Goal: Task Accomplishment & Management: Use online tool/utility

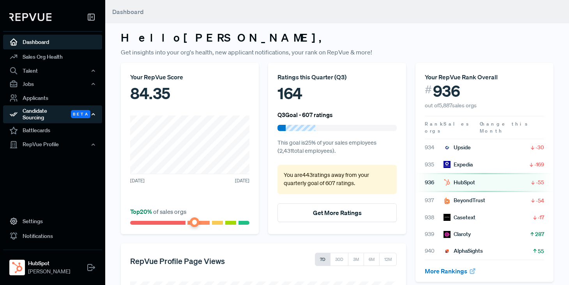
click at [37, 111] on div "Candidate Sourcing Beta" at bounding box center [52, 115] width 99 height 18
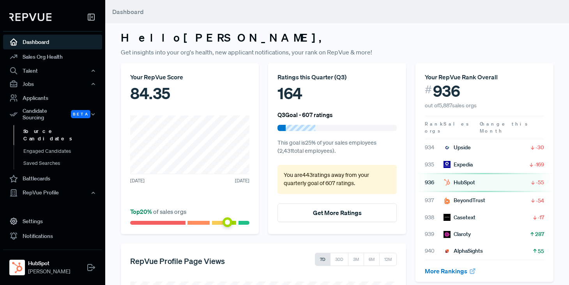
click at [39, 125] on link "Source Candidates" at bounding box center [63, 135] width 99 height 20
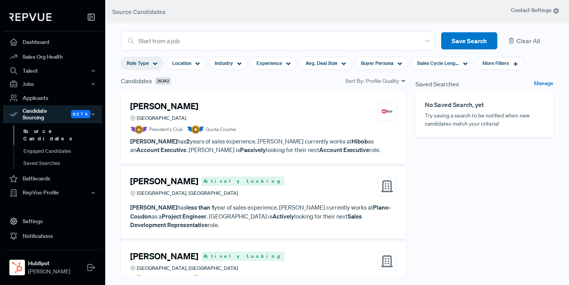
click at [156, 63] on use at bounding box center [155, 64] width 4 height 3
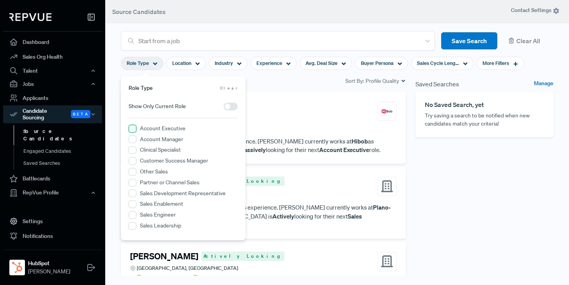
click at [134, 129] on Executive "Account Executive" at bounding box center [133, 129] width 8 height 8
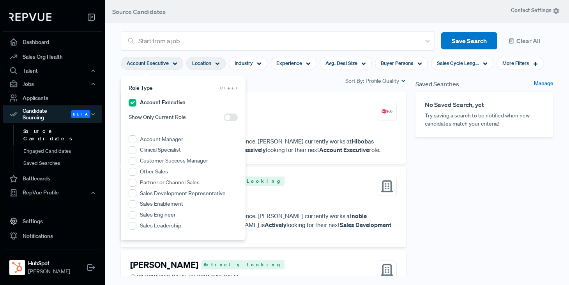
click at [218, 62] on icon at bounding box center [217, 64] width 5 height 5
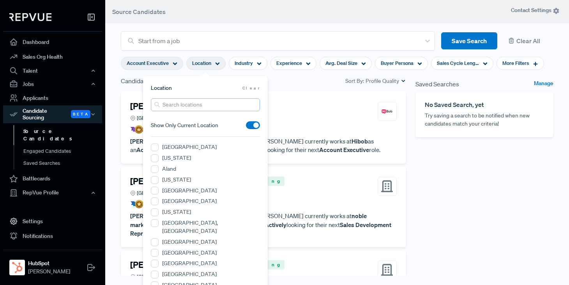
click at [195, 105] on input "search" at bounding box center [205, 105] width 109 height 13
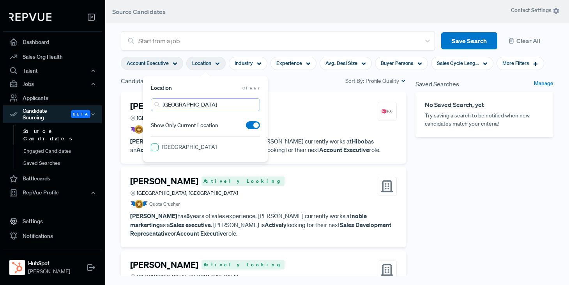
type input "[GEOGRAPHIC_DATA]"
click at [153, 149] on Area "[GEOGRAPHIC_DATA]" at bounding box center [155, 148] width 8 height 8
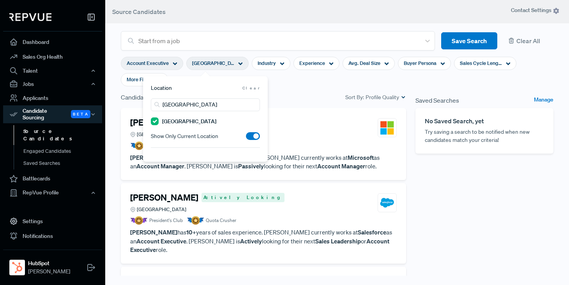
click at [298, 83] on section "Account Executive [GEOGRAPHIC_DATA] Area Industry Experience Avg. Deal Size Buy…" at bounding box center [337, 72] width 432 height 42
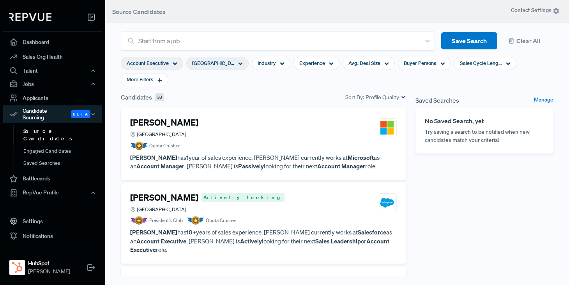
click at [241, 63] on use at bounding box center [240, 64] width 4 height 3
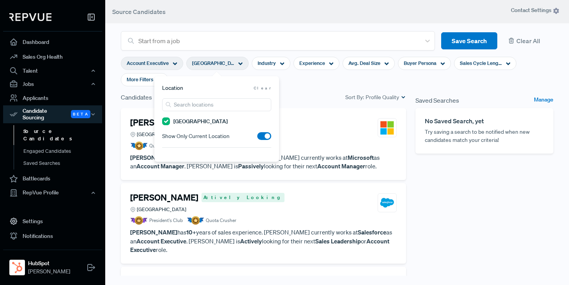
click at [264, 137] on span at bounding box center [264, 136] width 14 height 8
click at [257, 138] on input "checkbox" at bounding box center [257, 138] width 0 height 0
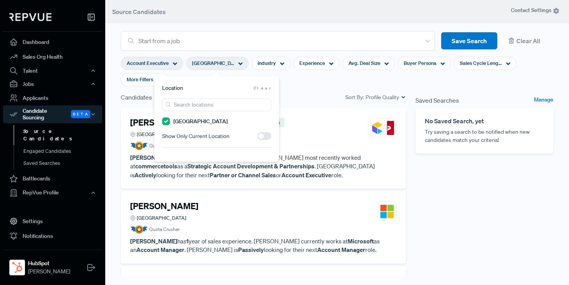
click at [299, 81] on section "Account Executive [GEOGRAPHIC_DATA] Area Industry Experience Avg. Deal Size Buy…" at bounding box center [337, 72] width 432 height 42
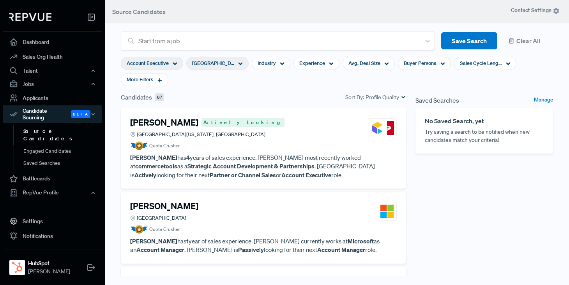
click at [241, 62] on icon at bounding box center [240, 64] width 5 height 5
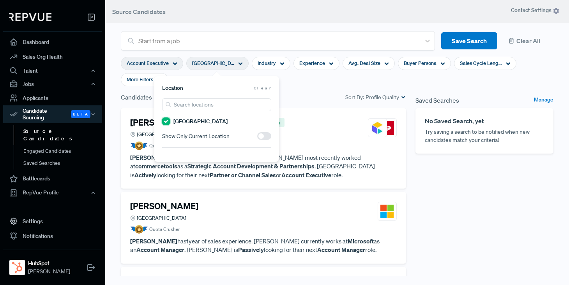
click at [169, 121] on Area "[GEOGRAPHIC_DATA]" at bounding box center [166, 122] width 8 height 8
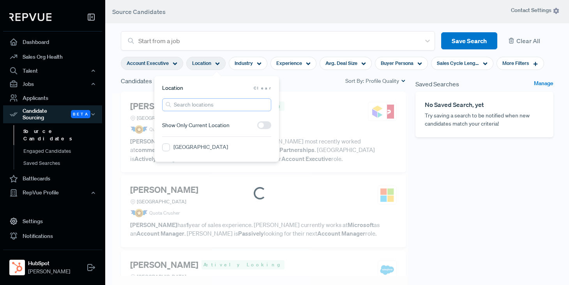
click at [196, 107] on input "search" at bounding box center [216, 105] width 109 height 13
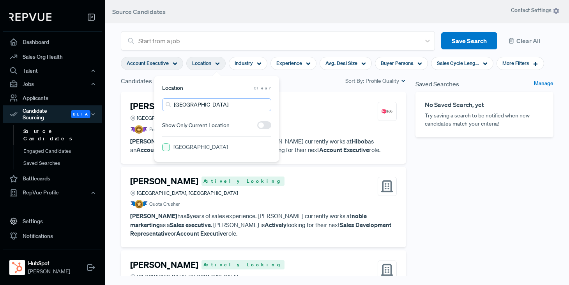
type input "[GEOGRAPHIC_DATA]"
click at [165, 148] on Area "[GEOGRAPHIC_DATA]" at bounding box center [166, 148] width 8 height 8
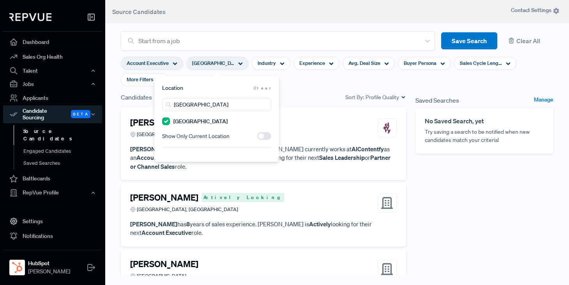
click at [301, 83] on section "Account Executive [GEOGRAPHIC_DATA] Area Industry Experience Avg. Deal Size Buy…" at bounding box center [337, 72] width 432 height 42
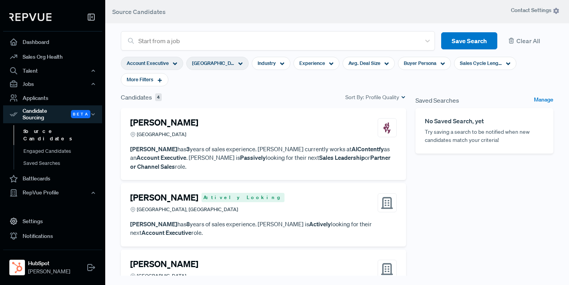
click at [241, 63] on icon at bounding box center [240, 64] width 5 height 5
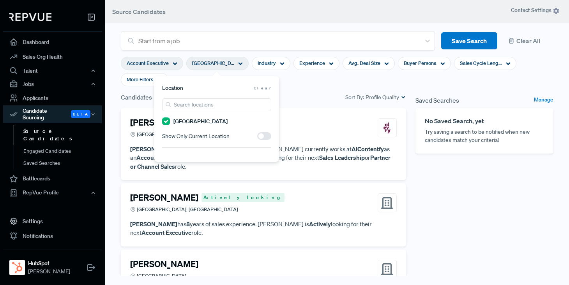
click at [263, 136] on span at bounding box center [264, 136] width 14 height 8
click at [257, 138] on input "checkbox" at bounding box center [257, 138] width 0 height 0
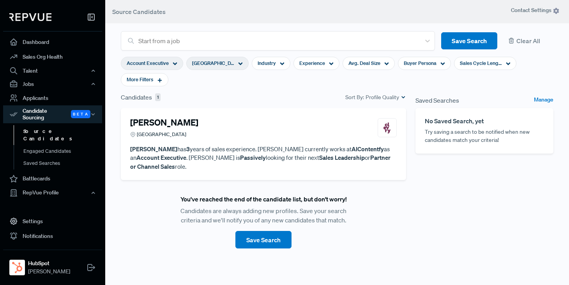
click at [297, 81] on section "Account Executive [GEOGRAPHIC_DATA] Area Industry Experience Avg. Deal Size Buy…" at bounding box center [337, 72] width 432 height 42
